Goal: Information Seeking & Learning: Understand process/instructions

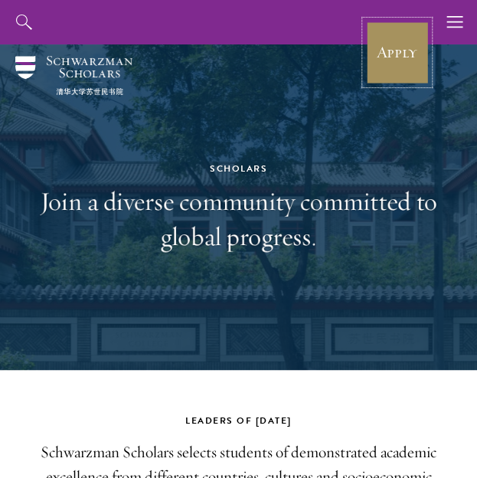
click at [398, 60] on link "Apply" at bounding box center [397, 53] width 64 height 64
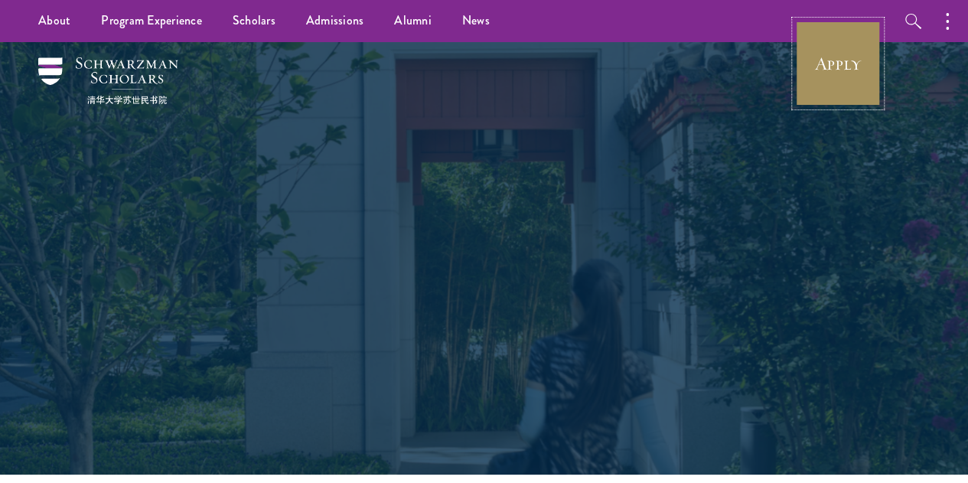
click at [836, 72] on link "Apply" at bounding box center [838, 64] width 86 height 86
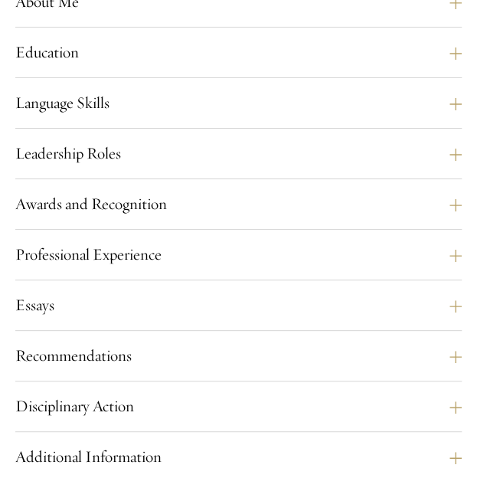
scroll to position [1327, 0]
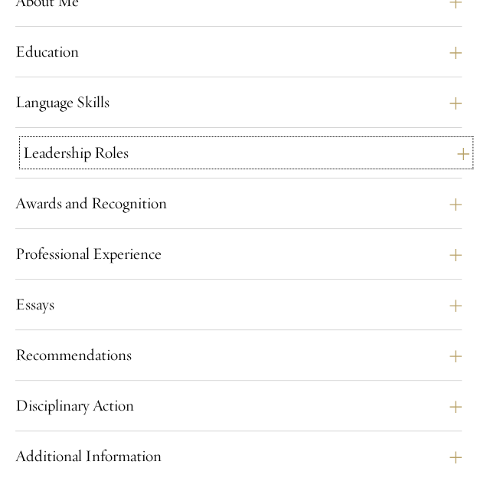
click at [122, 165] on button "Leadership Roles" at bounding box center [246, 152] width 446 height 25
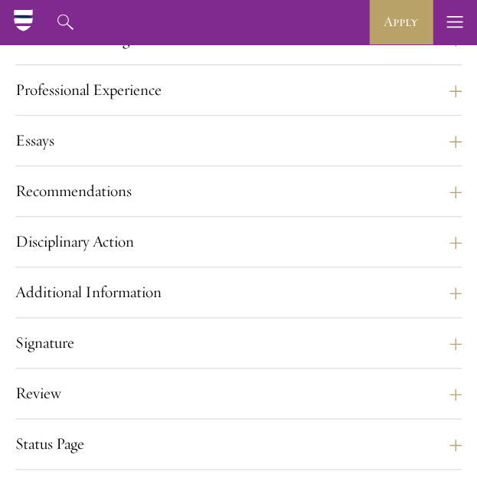
scroll to position [1645, 0]
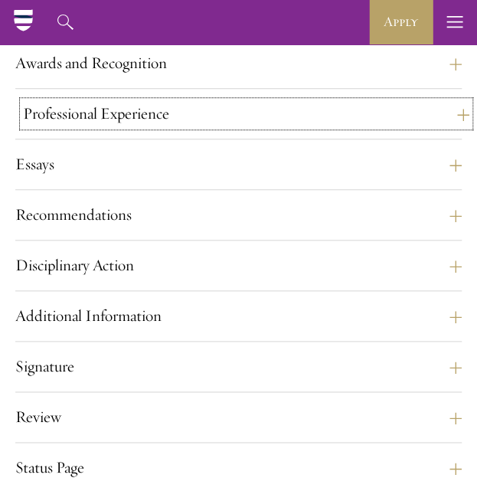
click at [109, 126] on button "Professional Experience" at bounding box center [246, 113] width 446 height 25
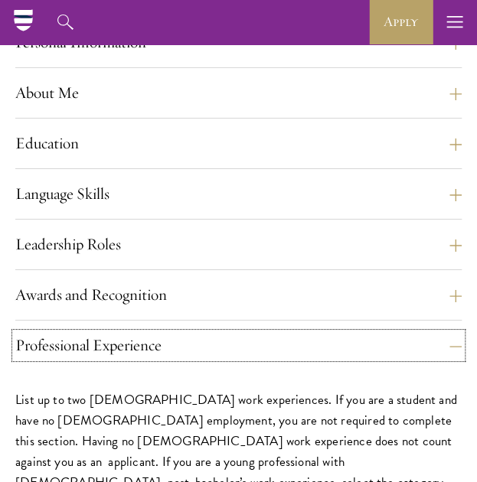
scroll to position [1235, 0]
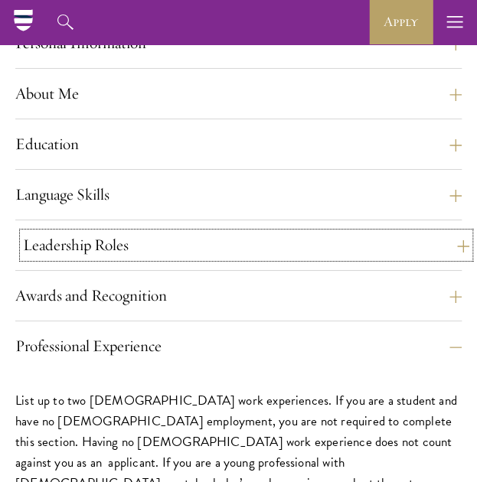
click at [261, 258] on button "Leadership Roles" at bounding box center [246, 245] width 446 height 25
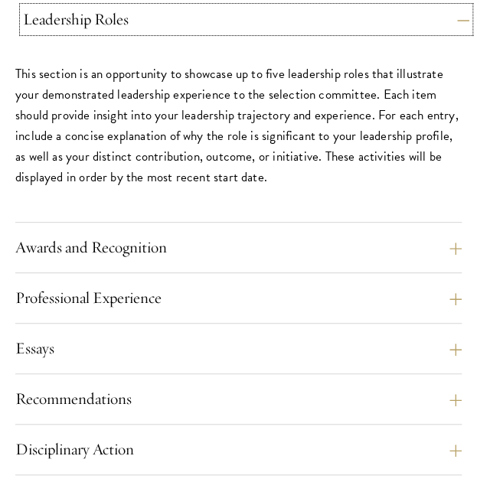
scroll to position [1482, 0]
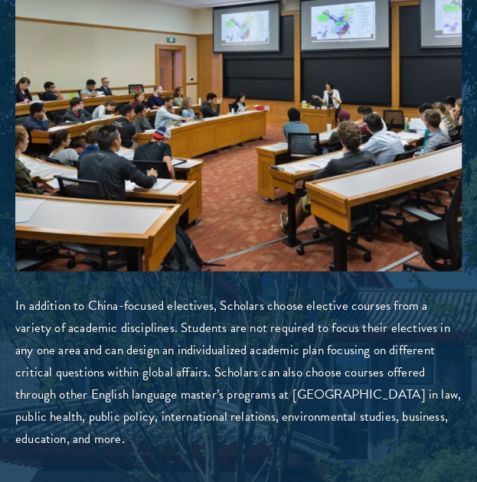
scroll to position [3629, 0]
